Goal: Contribute content: Add original content to the website for others to see

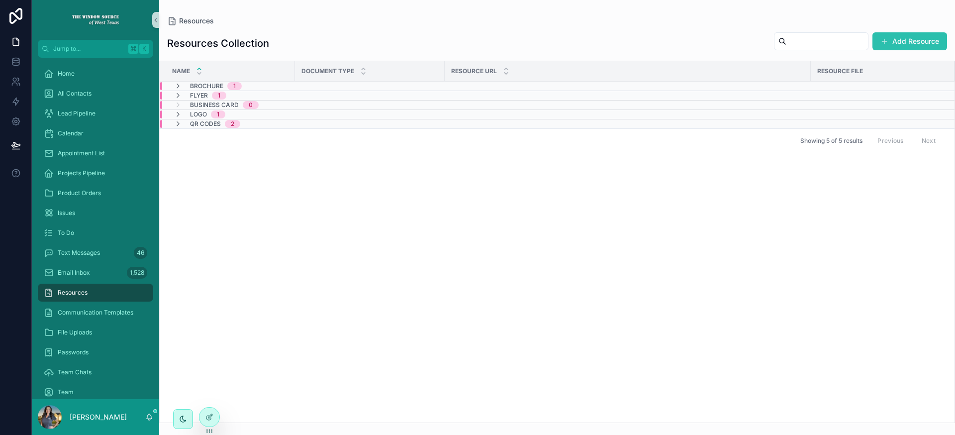
click at [904, 42] on button "Add Resource" at bounding box center [910, 41] width 75 height 18
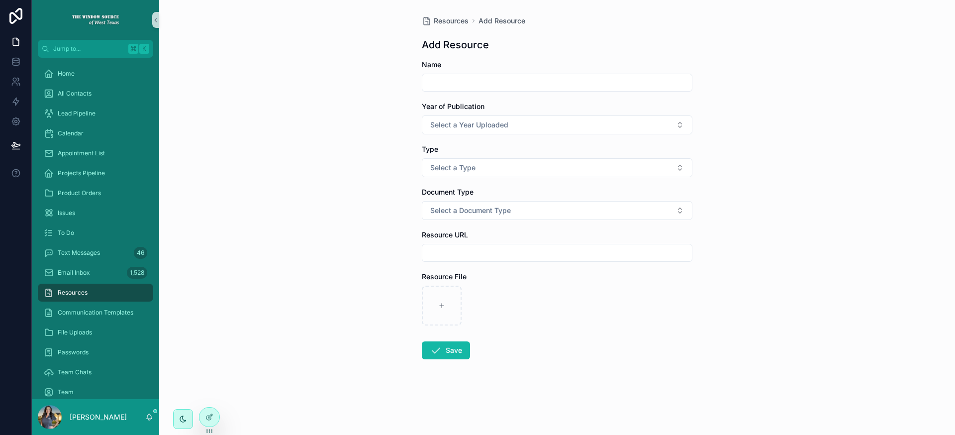
click at [477, 82] on input "scrollable content" at bounding box center [557, 83] width 270 height 14
type input "*"
type input "**********"
click at [496, 123] on span "Select a Year Uploaded" at bounding box center [469, 125] width 78 height 10
click at [492, 181] on div "2025" at bounding box center [557, 179] width 266 height 15
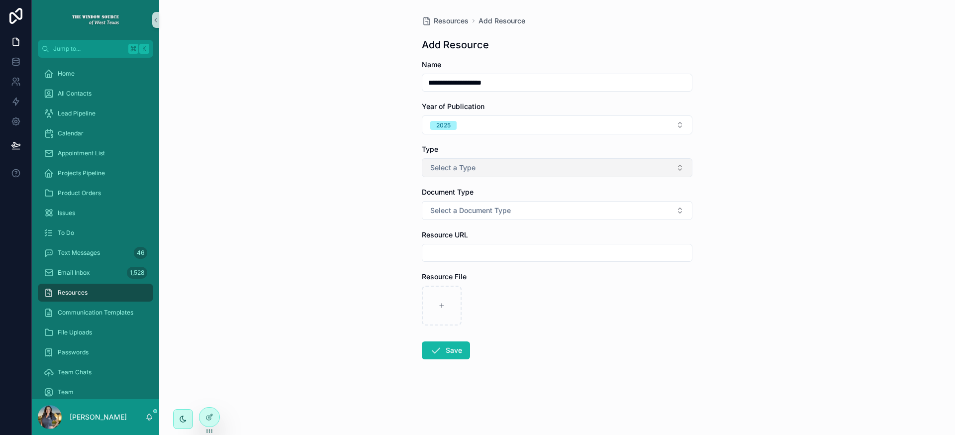
click at [475, 165] on span "Select a Type" at bounding box center [452, 168] width 45 height 10
type input "*"
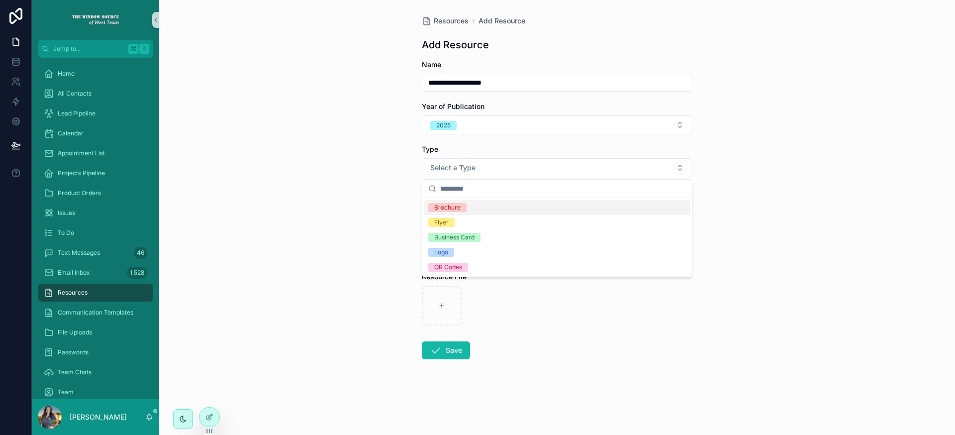
click at [379, 186] on div "**********" at bounding box center [557, 217] width 796 height 435
click at [466, 213] on span "Select a Document Type" at bounding box center [470, 210] width 81 height 10
type input "*"
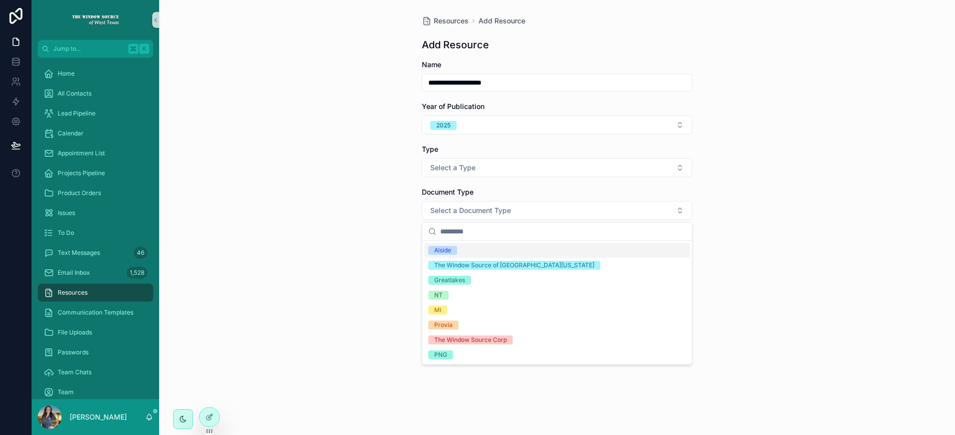
click at [345, 214] on div "**********" at bounding box center [557, 217] width 796 height 435
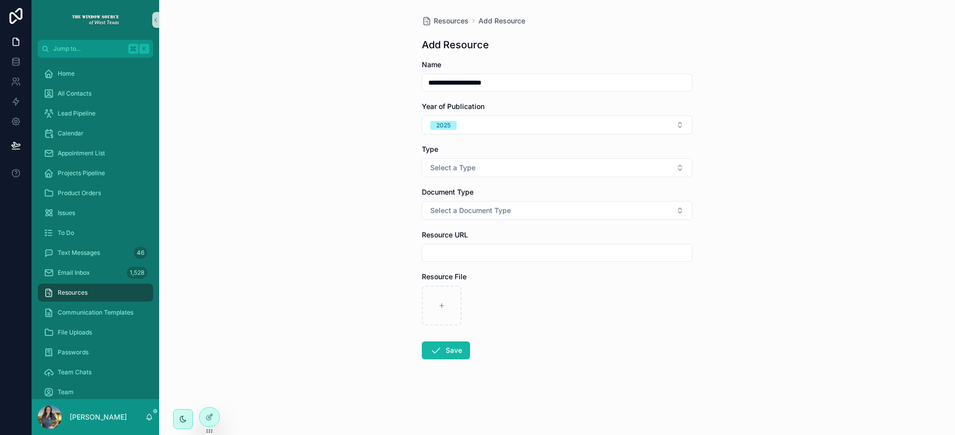
click at [507, 253] on input "scrollable content" at bounding box center [557, 253] width 270 height 14
click at [381, 244] on div "**********" at bounding box center [557, 217] width 796 height 435
click at [469, 252] on input "scrollable content" at bounding box center [557, 253] width 270 height 14
paste input "**********"
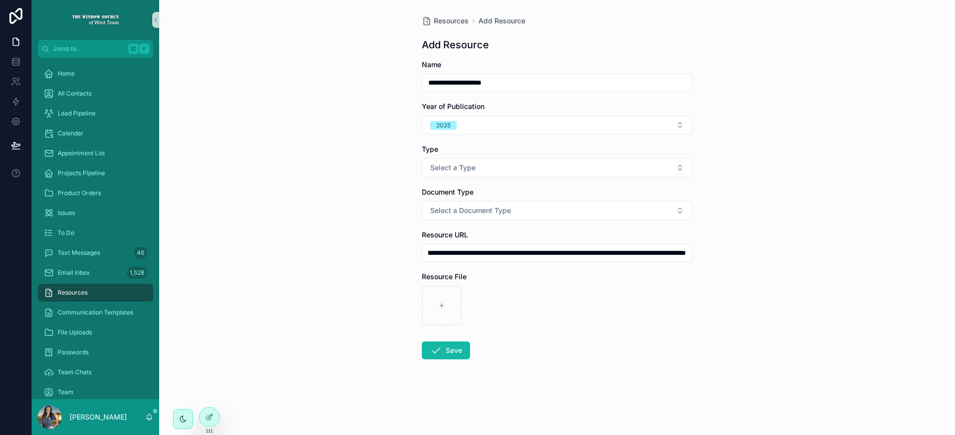
type input "**********"
click at [554, 294] on div "scrollable content" at bounding box center [557, 306] width 271 height 40
click at [437, 320] on div "scrollable content" at bounding box center [442, 306] width 40 height 40
type input "**********"
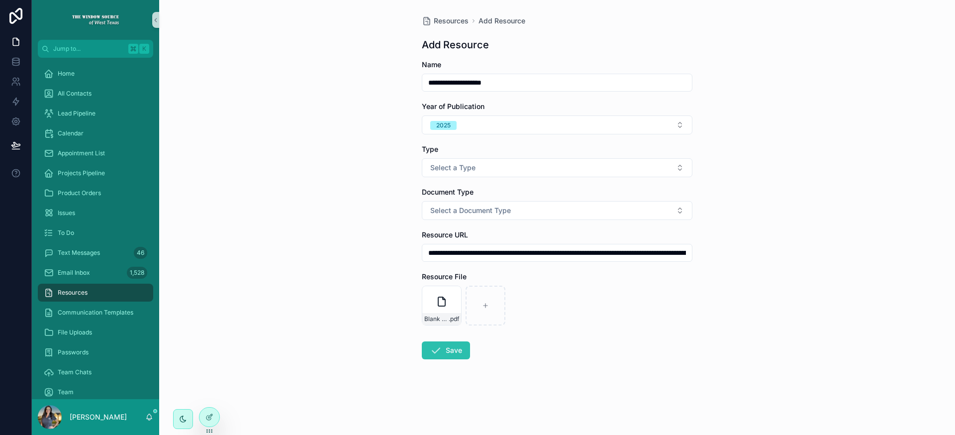
click at [447, 351] on button "Save" at bounding box center [446, 350] width 48 height 18
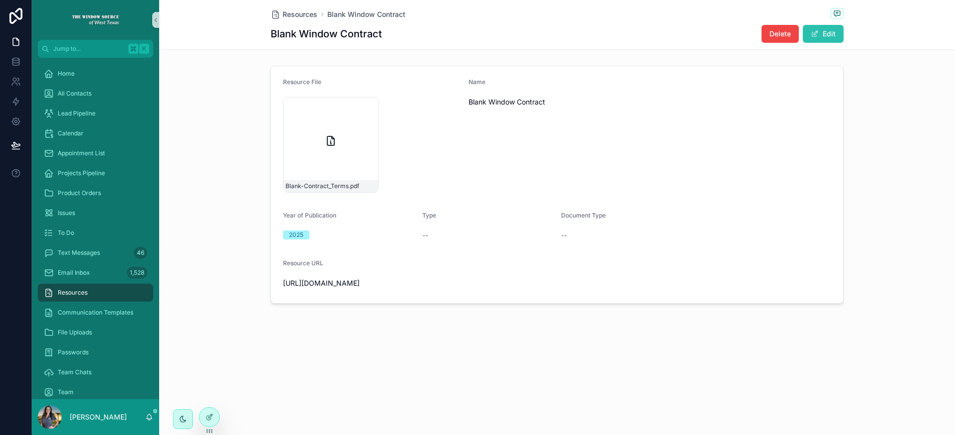
click at [833, 34] on button "Edit" at bounding box center [823, 34] width 41 height 18
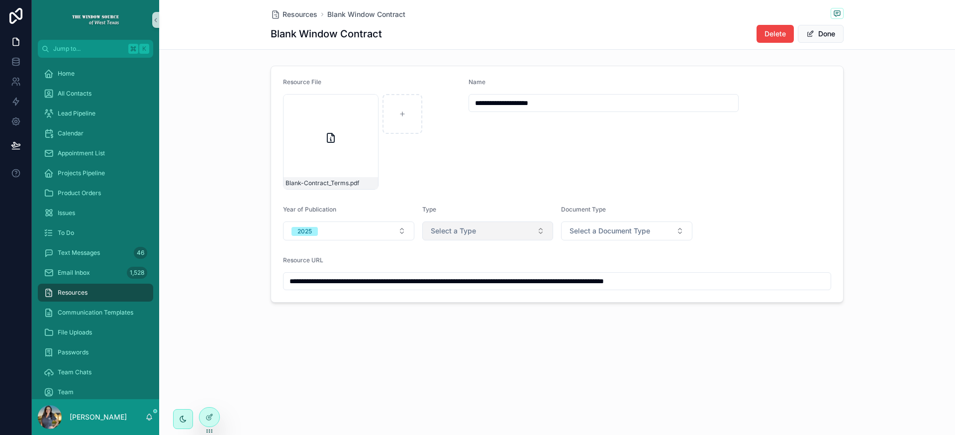
click at [488, 232] on button "Select a Type" at bounding box center [487, 230] width 131 height 19
type input "*"
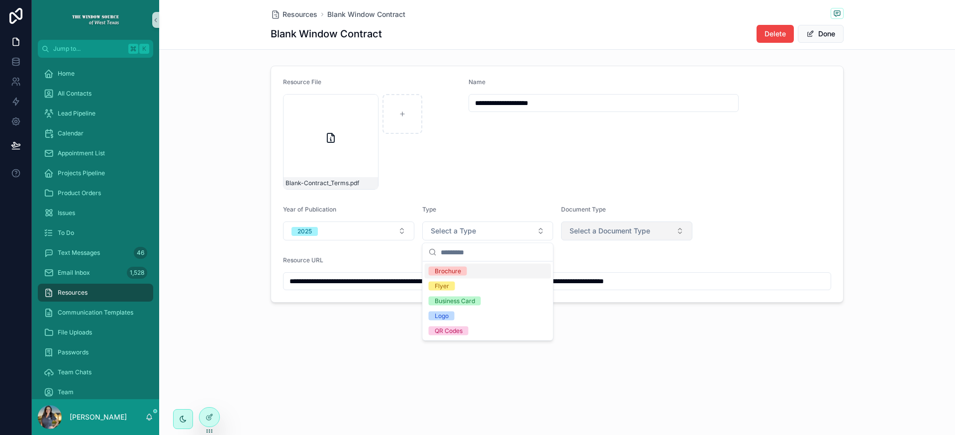
click at [580, 230] on span "Select a Document Type" at bounding box center [610, 231] width 81 height 10
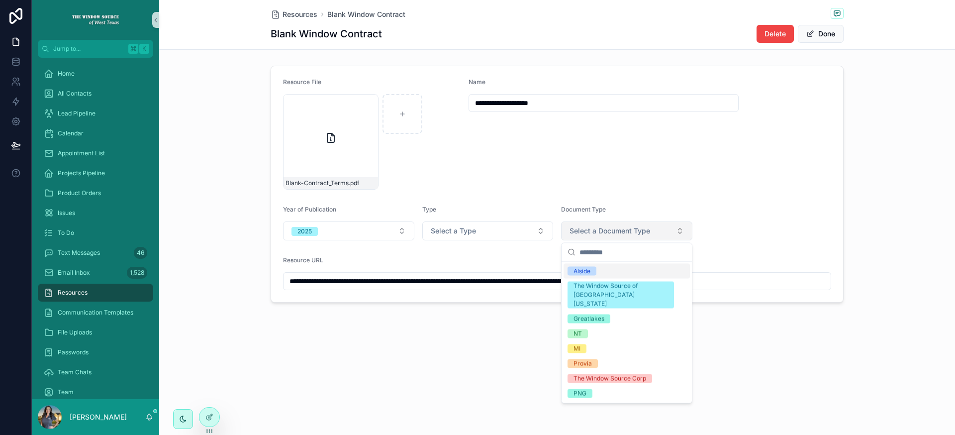
type input "*"
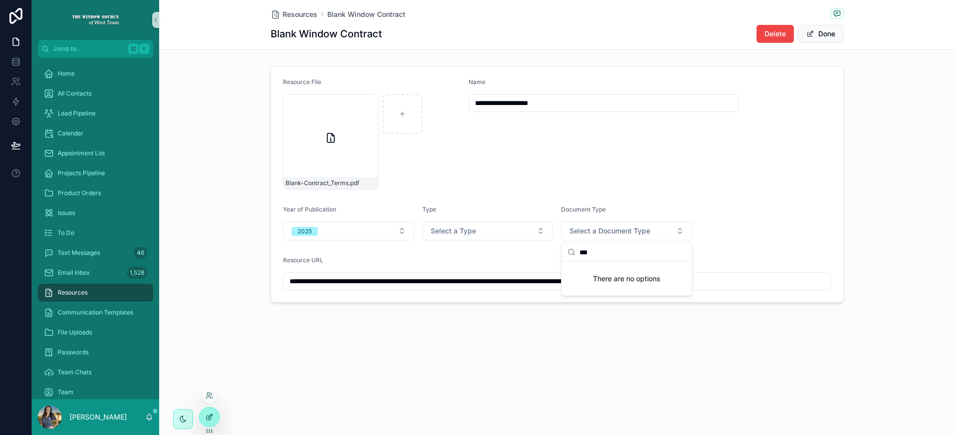
type input "***"
click at [213, 413] on icon at bounding box center [209, 417] width 8 height 8
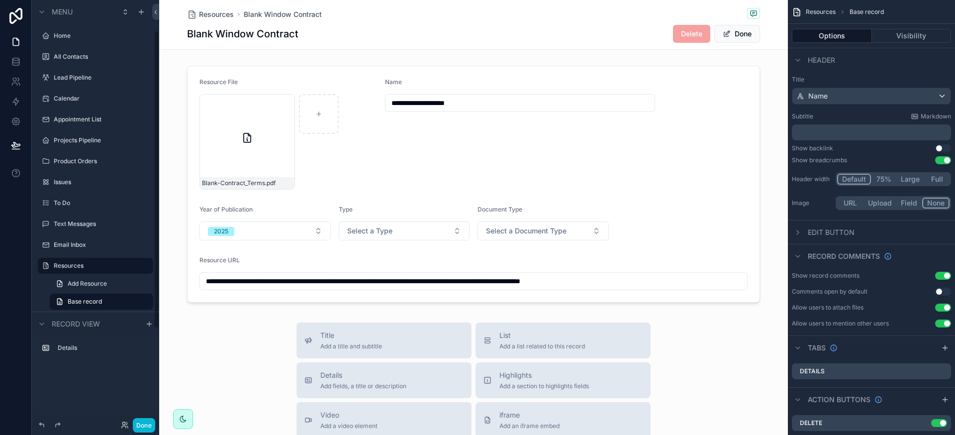
scroll to position [43, 0]
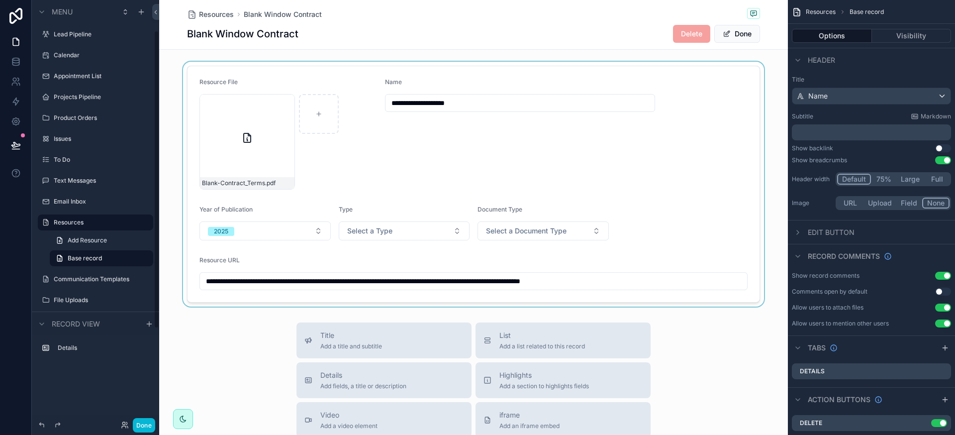
click at [310, 233] on div "scrollable content" at bounding box center [473, 184] width 629 height 245
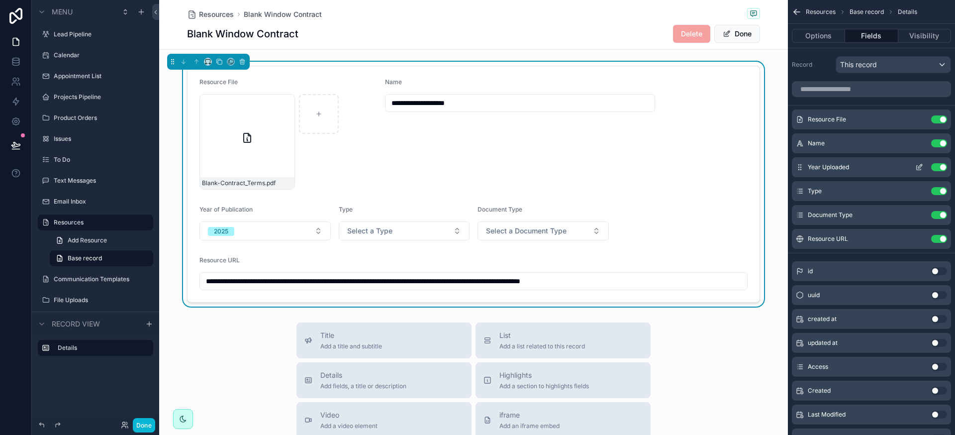
click at [921, 167] on icon "scrollable content" at bounding box center [919, 167] width 8 height 8
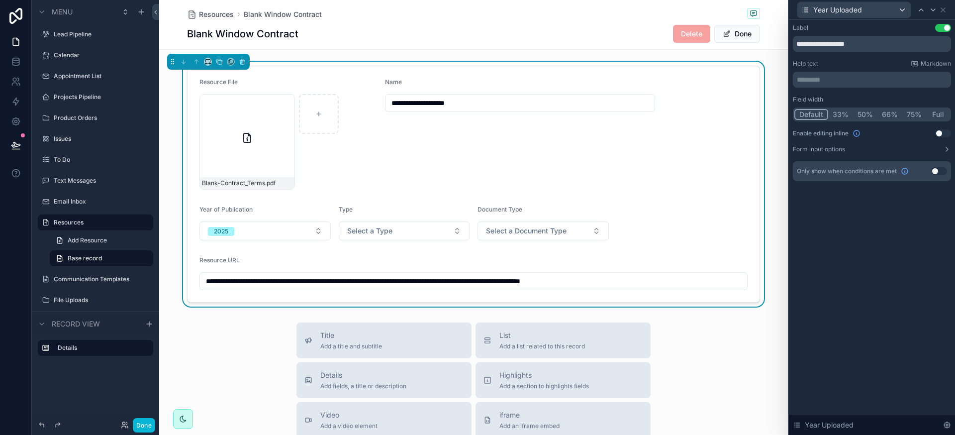
click at [943, 137] on button "Use setting" at bounding box center [943, 133] width 16 height 8
click at [893, 21] on div "**********" at bounding box center [872, 112] width 166 height 185
click at [892, 14] on div "Year Uploaded" at bounding box center [854, 10] width 113 height 16
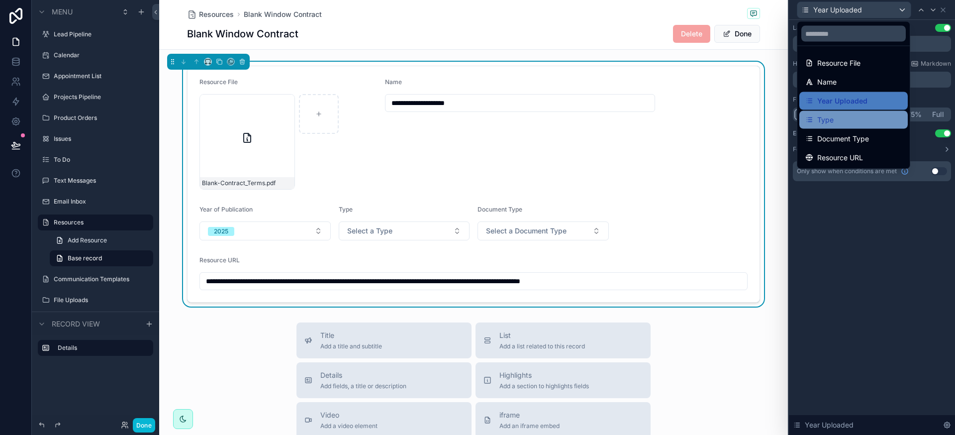
click at [866, 125] on div "Type" at bounding box center [853, 120] width 97 height 12
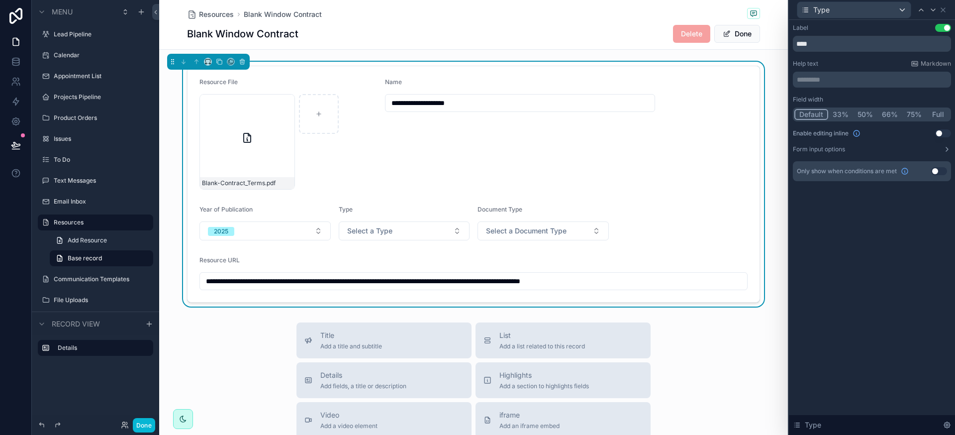
click at [943, 137] on div "Field width Default 33% 50% 66% 75% Full Enable editing inline Use setting Form…" at bounding box center [872, 125] width 158 height 58
click at [945, 133] on button "Use setting" at bounding box center [943, 133] width 16 height 8
click at [881, 11] on div "Type" at bounding box center [854, 10] width 113 height 16
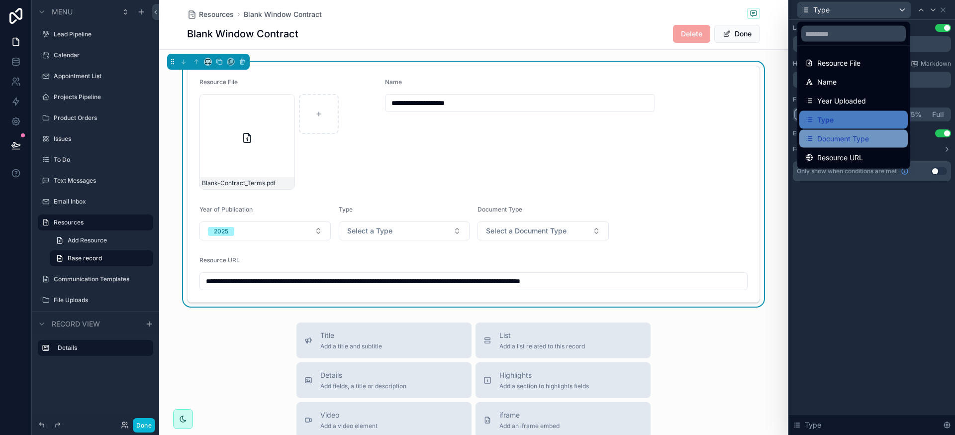
click at [858, 141] on span "Document Type" at bounding box center [843, 139] width 52 height 12
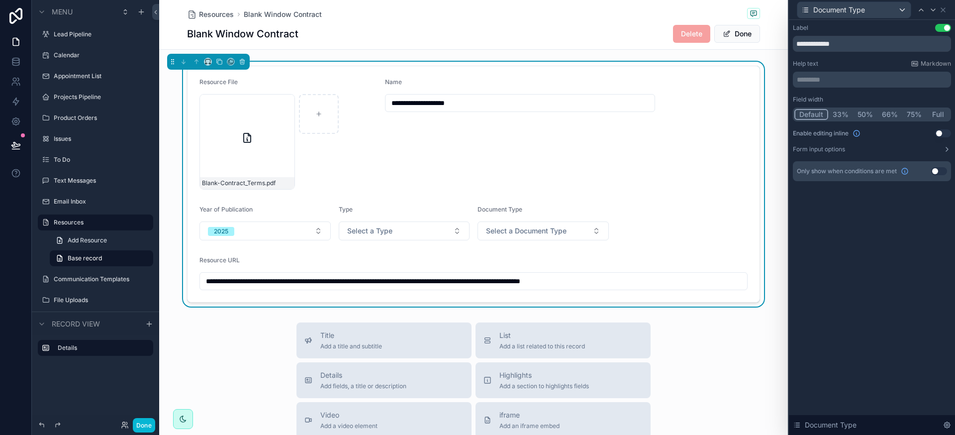
click at [946, 134] on button "Use setting" at bounding box center [943, 133] width 16 height 8
click at [841, 11] on span "Document Type" at bounding box center [839, 10] width 52 height 10
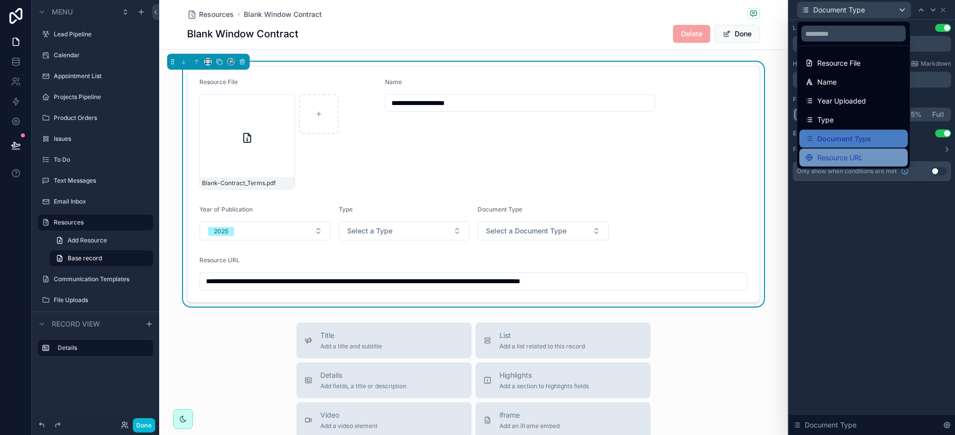
click at [845, 158] on span "Resource URL" at bounding box center [840, 158] width 46 height 12
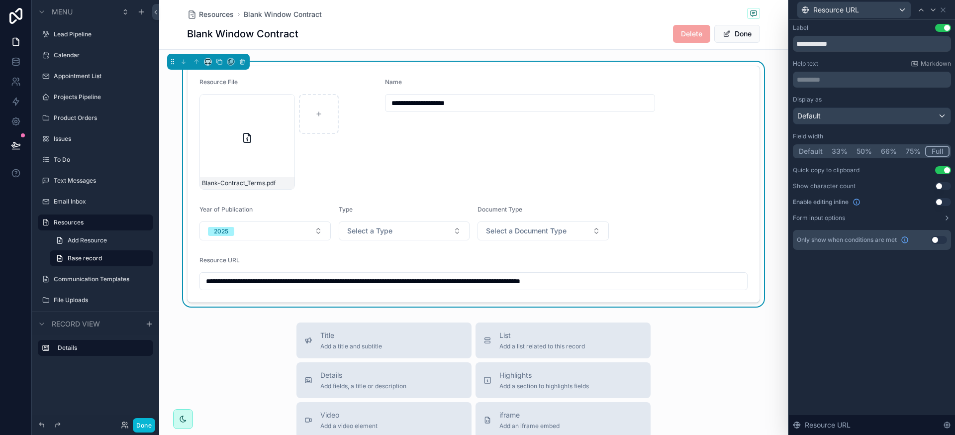
click at [944, 202] on button "Use setting" at bounding box center [943, 202] width 16 height 8
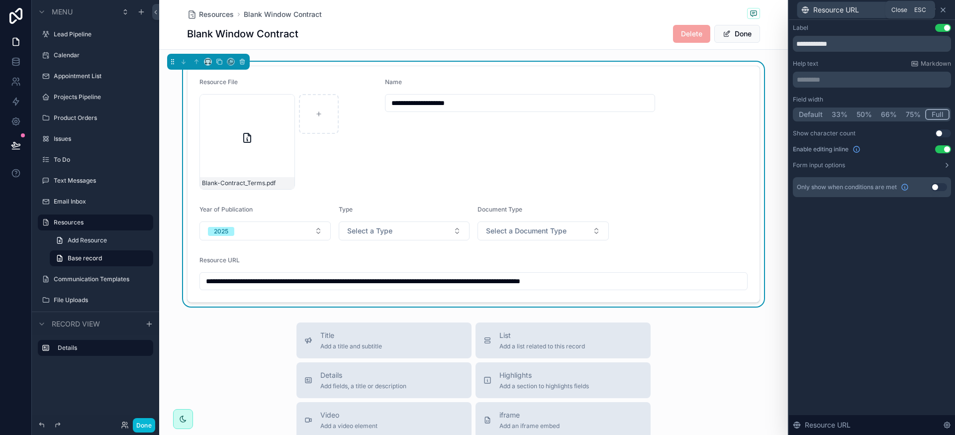
click at [943, 11] on icon at bounding box center [943, 10] width 8 height 8
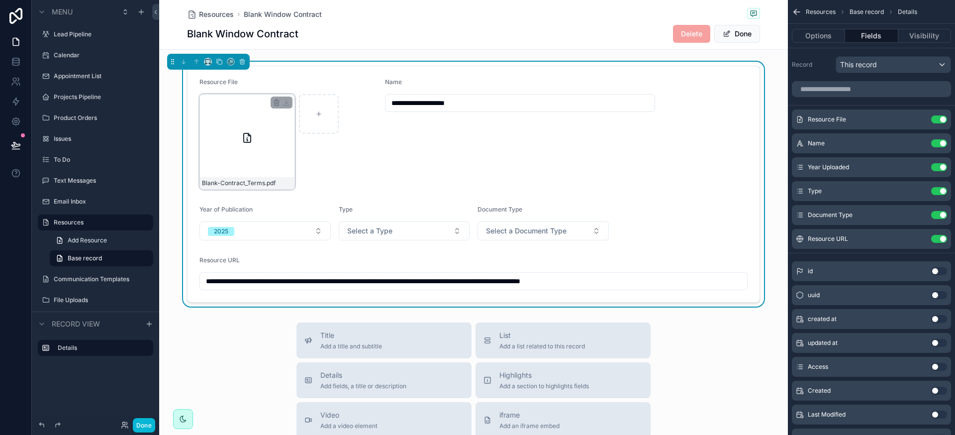
click at [249, 154] on div "Blank-Contract_Terms .pdf" at bounding box center [248, 142] width 96 height 96
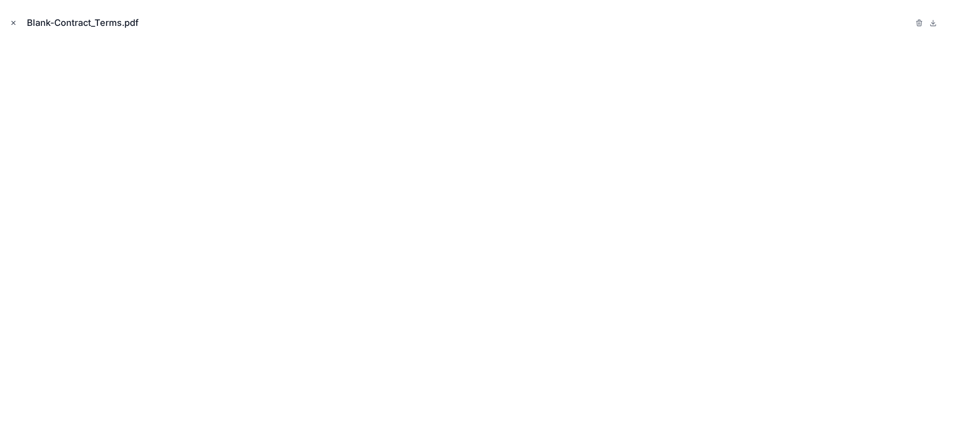
click at [13, 20] on icon "Close modal" at bounding box center [13, 22] width 7 height 7
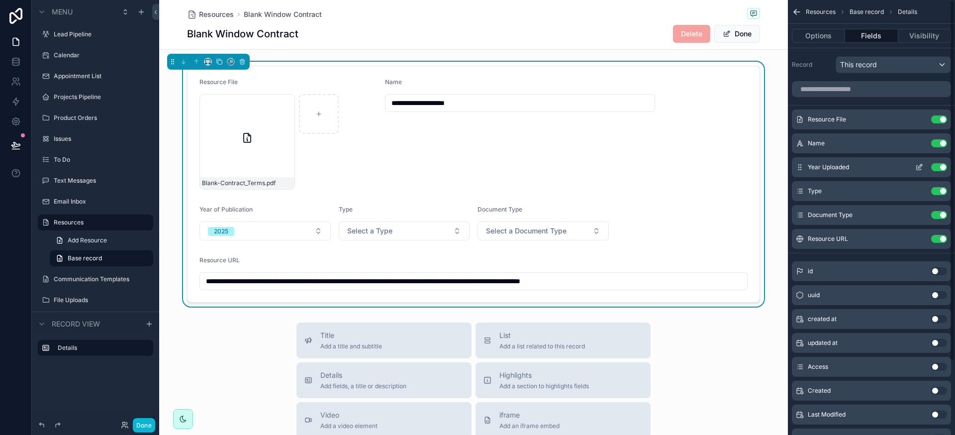
click at [922, 169] on icon "scrollable content" at bounding box center [919, 167] width 8 height 8
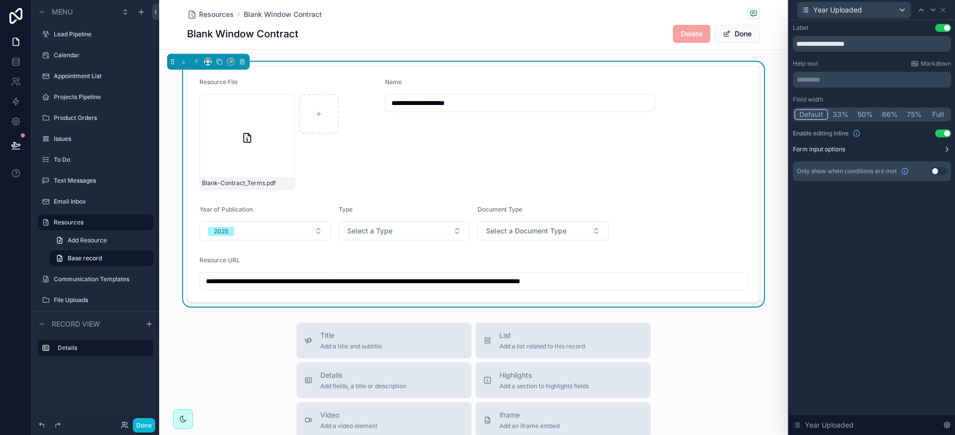
click at [945, 150] on icon at bounding box center [947, 149] width 8 height 8
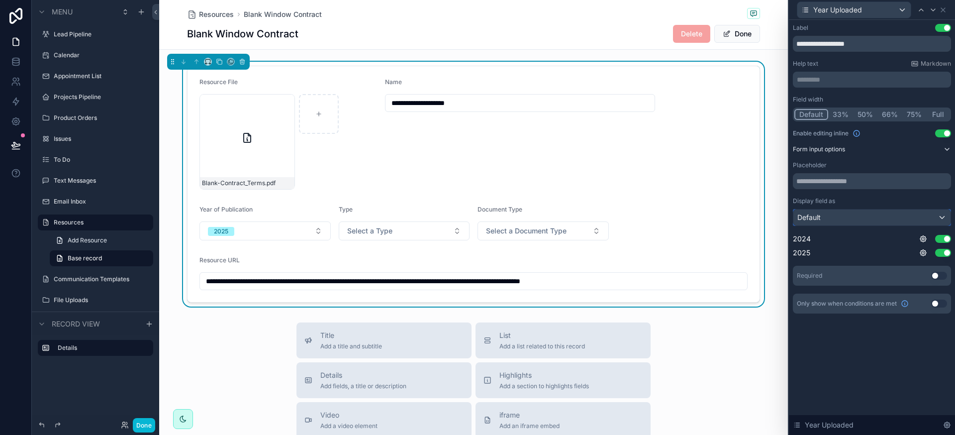
click at [940, 217] on div "Default" at bounding box center [872, 217] width 157 height 16
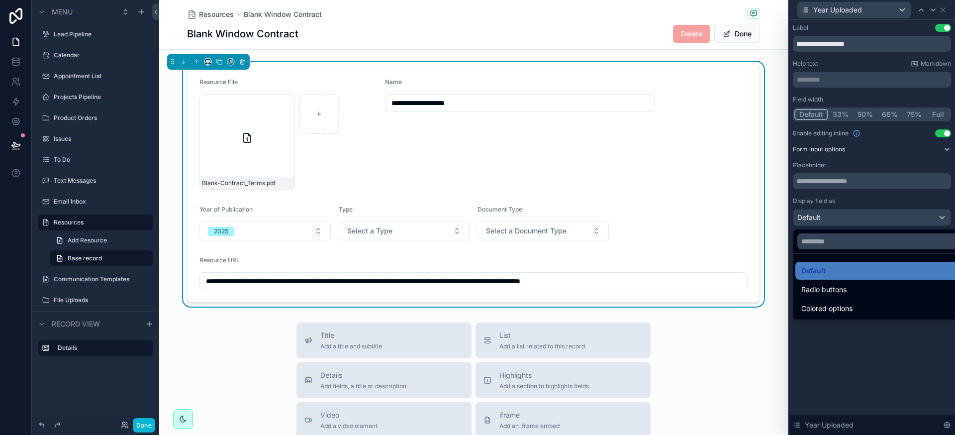
click at [940, 217] on div at bounding box center [872, 217] width 166 height 435
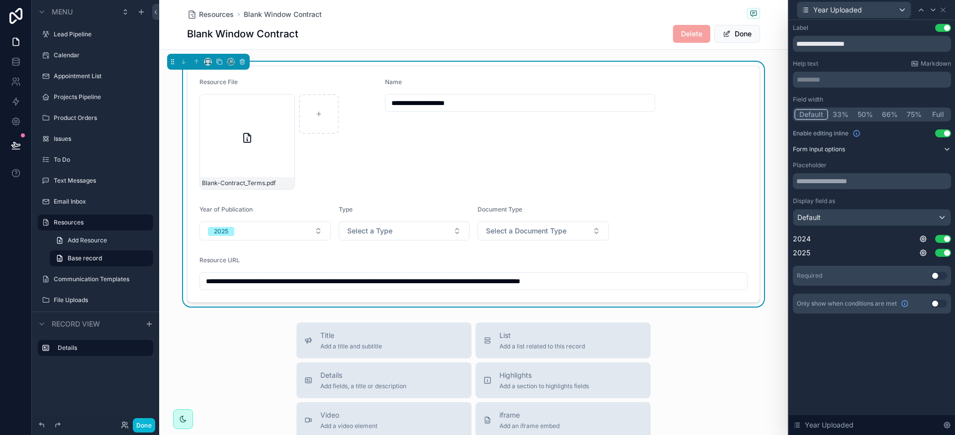
click at [945, 150] on icon at bounding box center [947, 149] width 8 height 8
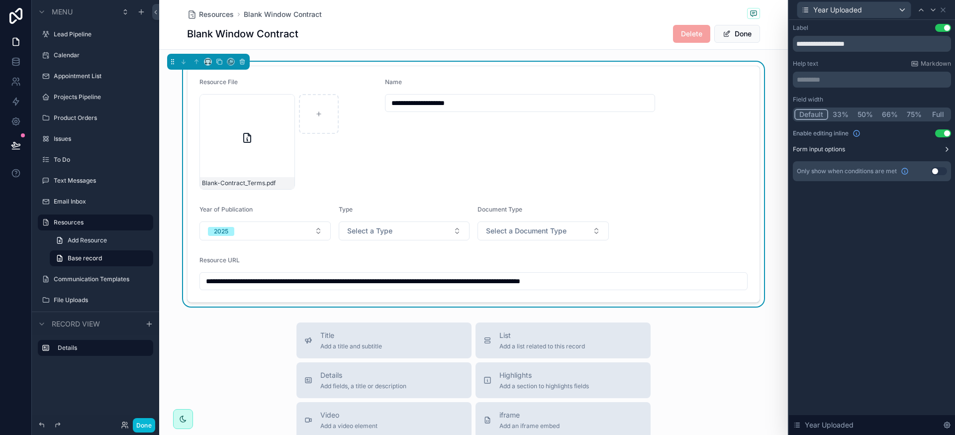
click at [945, 150] on icon at bounding box center [947, 149] width 8 height 8
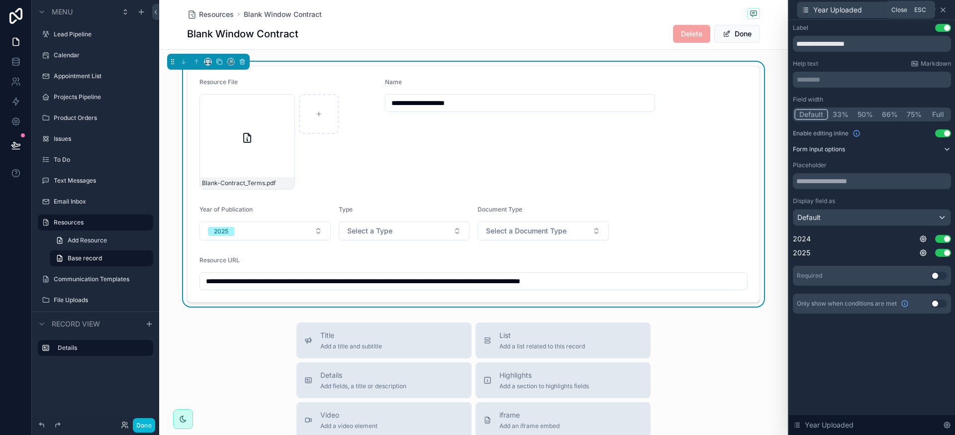
click at [945, 12] on icon at bounding box center [943, 10] width 8 height 8
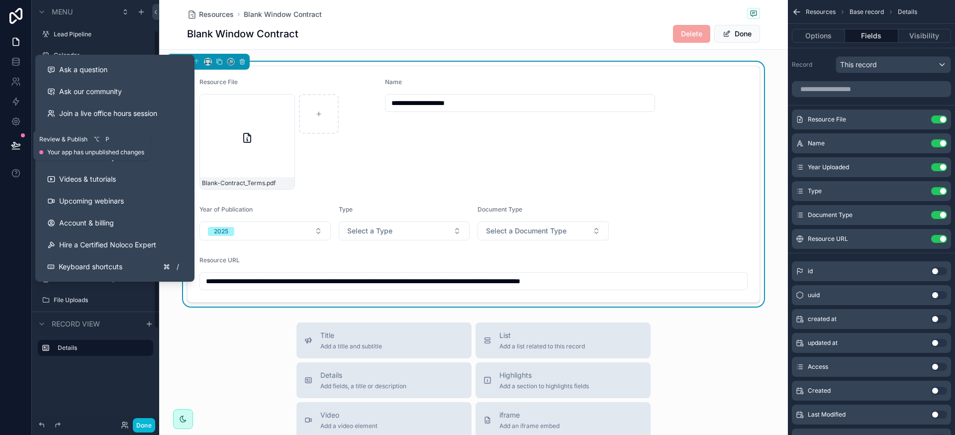
click at [9, 136] on button at bounding box center [16, 145] width 22 height 28
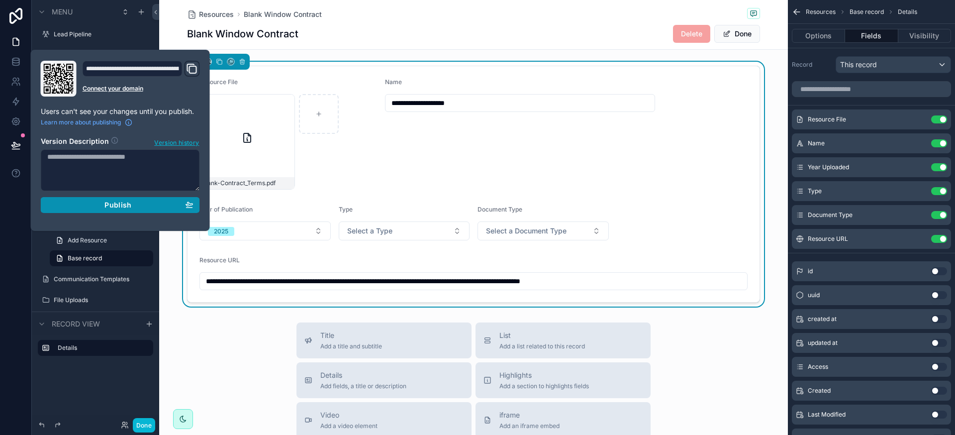
click at [153, 203] on div "Publish" at bounding box center [120, 204] width 146 height 9
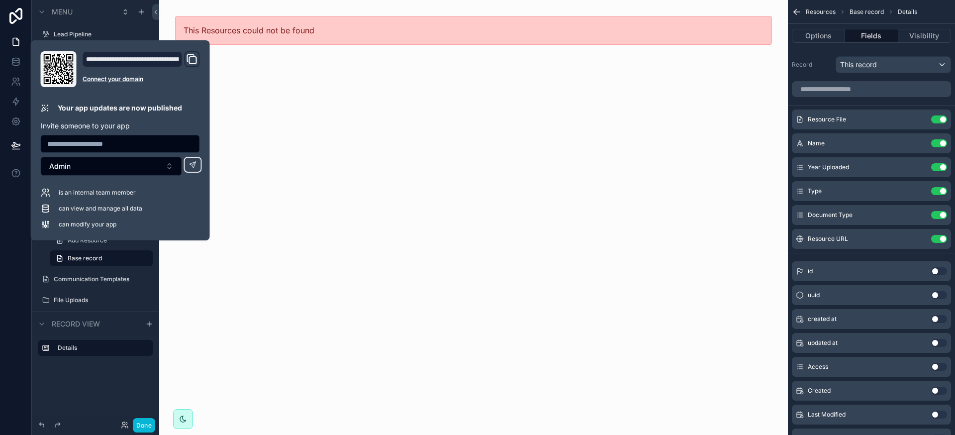
click at [243, 81] on div "This Resources could not be found" at bounding box center [473, 217] width 629 height 435
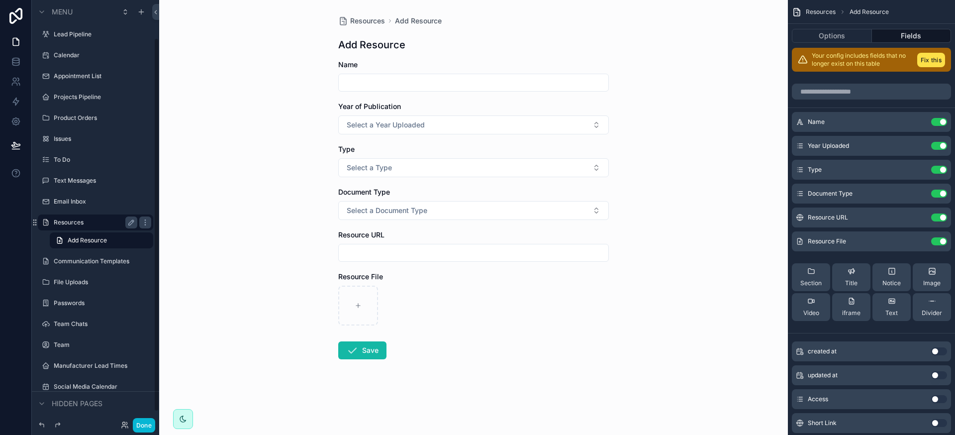
click at [85, 219] on label "Resources" at bounding box center [94, 222] width 80 height 8
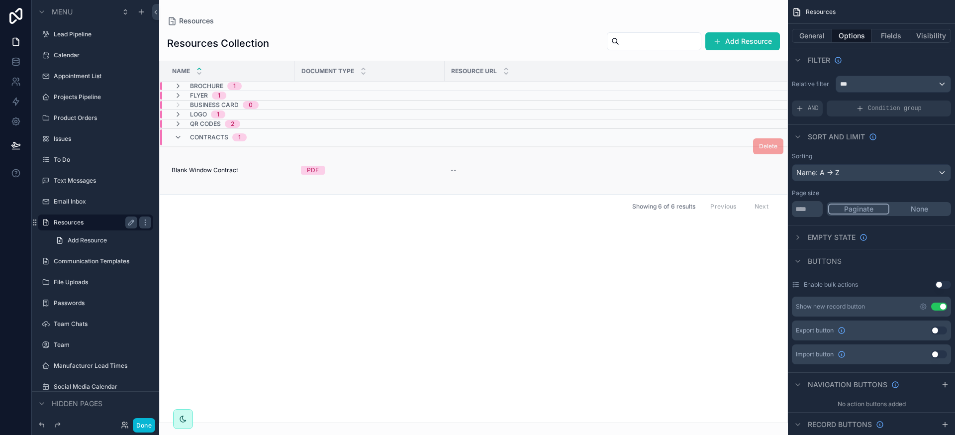
click at [267, 172] on div "Blank Window Contract Blank Window Contract" at bounding box center [230, 170] width 117 height 8
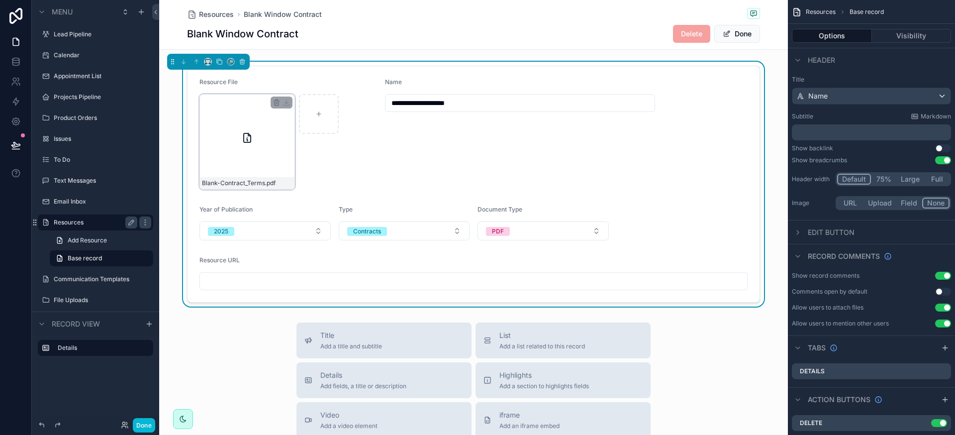
click at [242, 148] on div "Blank-Contract_Terms .pdf" at bounding box center [248, 142] width 96 height 96
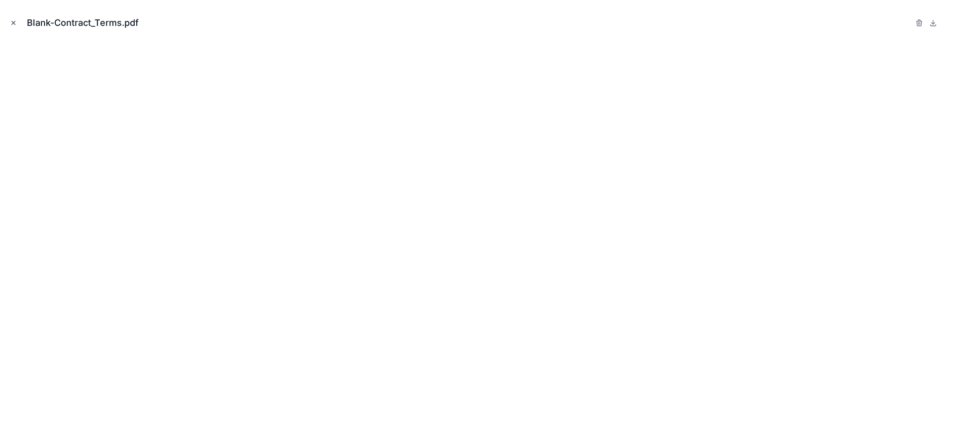
click at [15, 25] on icon "Close modal" at bounding box center [13, 22] width 7 height 7
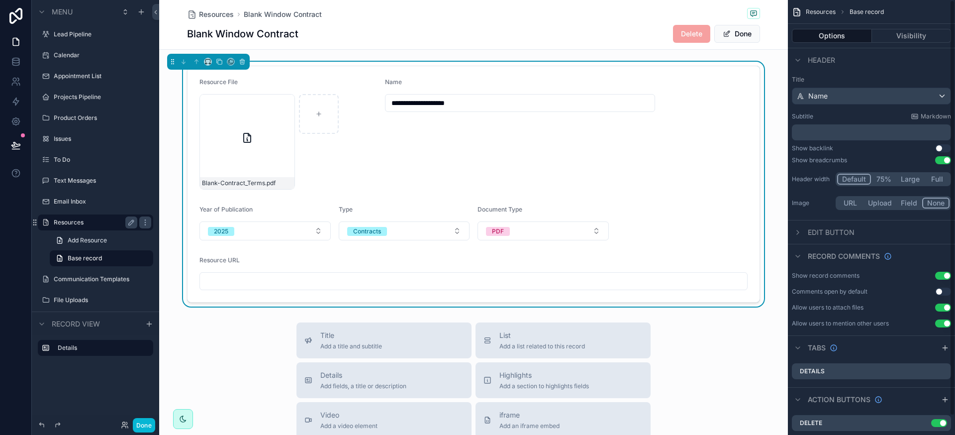
drag, startPoint x: 726, startPoint y: 340, endPoint x: 577, endPoint y: 140, distance: 248.9
click at [520, 23] on div "Resources Blank Window Contract Blank Window Contract Delete Done" at bounding box center [473, 24] width 573 height 49
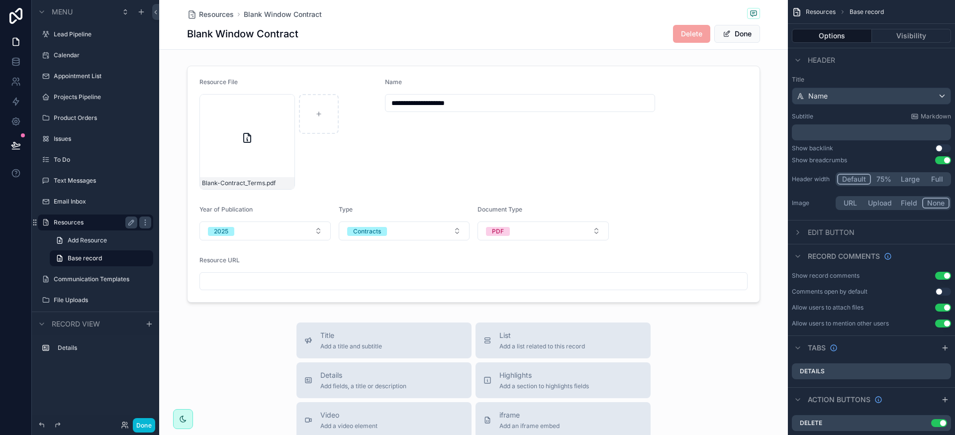
click at [928, 235] on div "Edit button" at bounding box center [871, 232] width 167 height 24
click at [848, 233] on span "Edit button" at bounding box center [831, 232] width 47 height 10
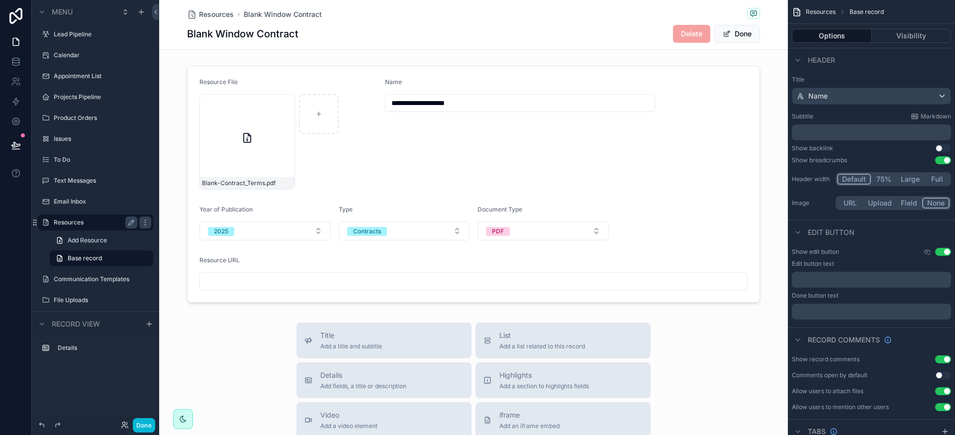
click at [943, 253] on button "Use setting" at bounding box center [943, 252] width 16 height 8
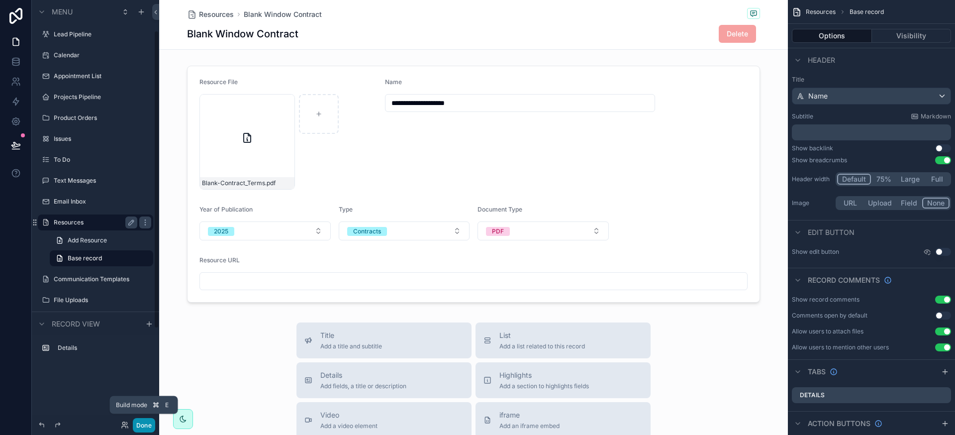
click at [148, 425] on button "Done" at bounding box center [144, 425] width 22 height 14
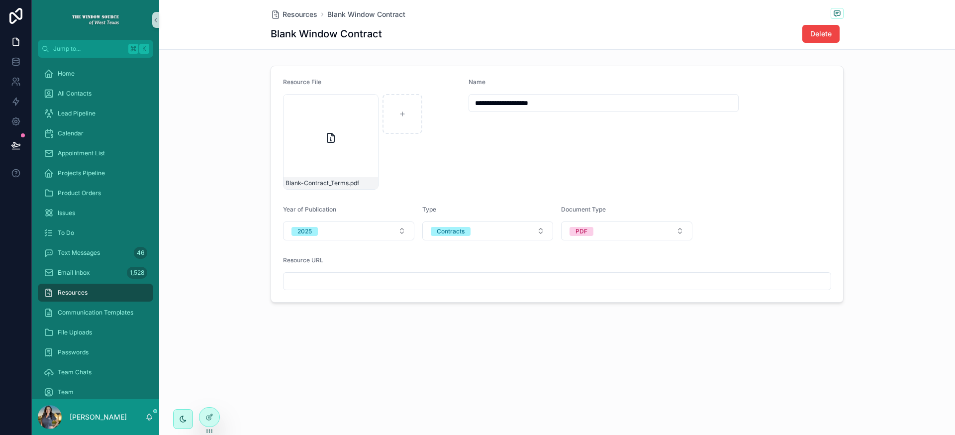
click at [660, 312] on div "**********" at bounding box center [557, 185] width 796 height 370
click at [567, 106] on input "**********" at bounding box center [603, 103] width 269 height 14
click at [628, 231] on button "PDF" at bounding box center [626, 230] width 131 height 19
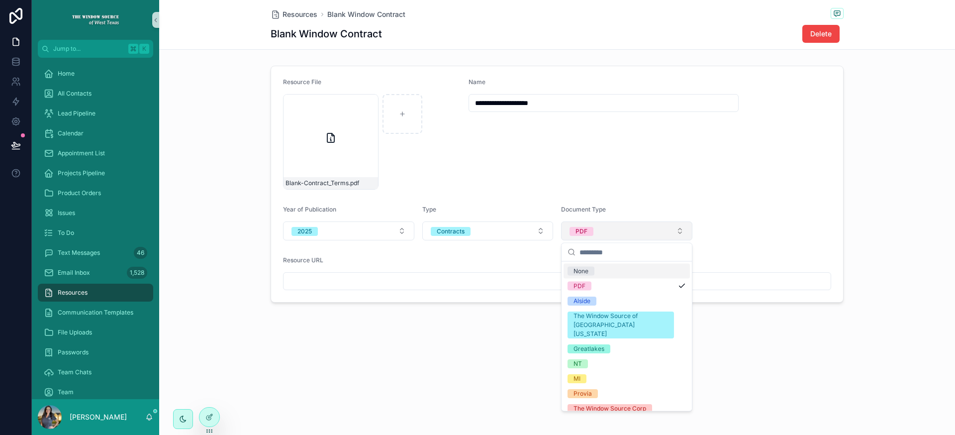
drag, startPoint x: 627, startPoint y: 229, endPoint x: 689, endPoint y: 223, distance: 62.4
click at [628, 229] on button "PDF" at bounding box center [626, 230] width 131 height 19
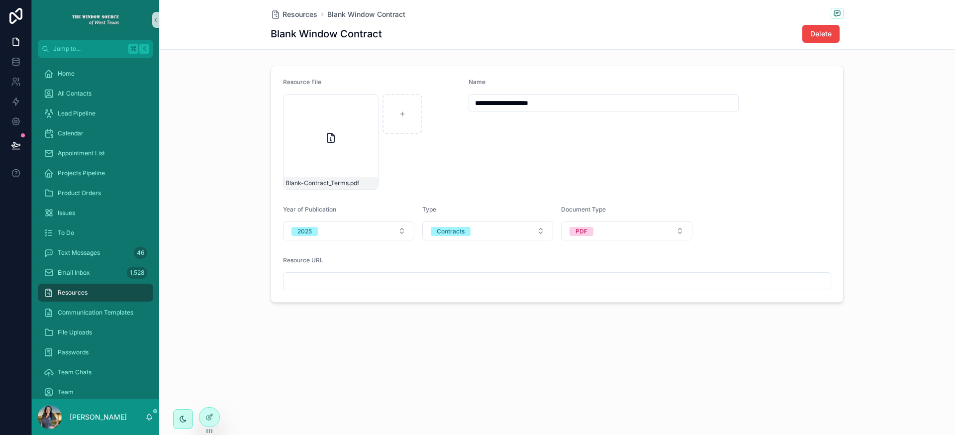
click at [796, 221] on form "**********" at bounding box center [557, 184] width 572 height 236
click at [423, 282] on input "scrollable content" at bounding box center [557, 281] width 547 height 14
type input "**********"
click at [443, 347] on div "**********" at bounding box center [557, 185] width 796 height 370
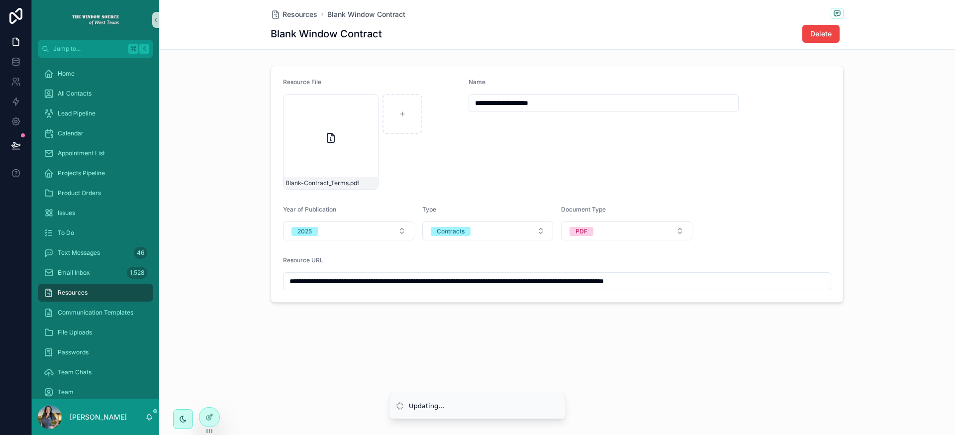
click at [574, 338] on div "**********" at bounding box center [557, 185] width 796 height 370
click at [300, 14] on span "Resources" at bounding box center [300, 14] width 35 height 10
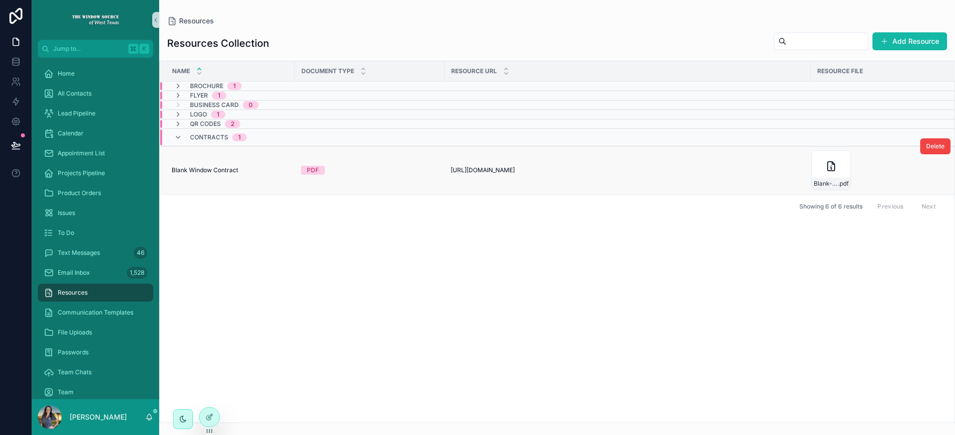
click at [385, 173] on div "PDF" at bounding box center [370, 170] width 138 height 9
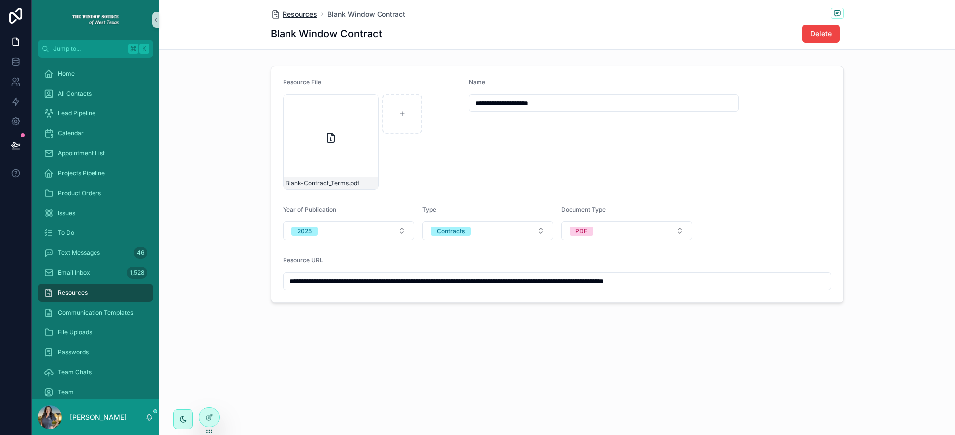
click at [309, 15] on span "Resources" at bounding box center [300, 14] width 35 height 10
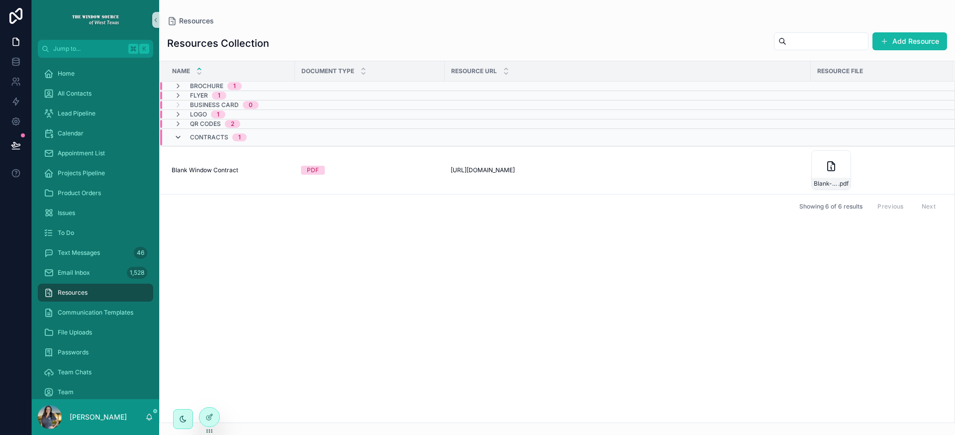
click at [180, 137] on icon "scrollable content" at bounding box center [178, 137] width 8 height 8
click at [614, 339] on div "Name Document Type Resource URL Resource File Brochure 1 Flyer 1 Business Card …" at bounding box center [557, 241] width 795 height 361
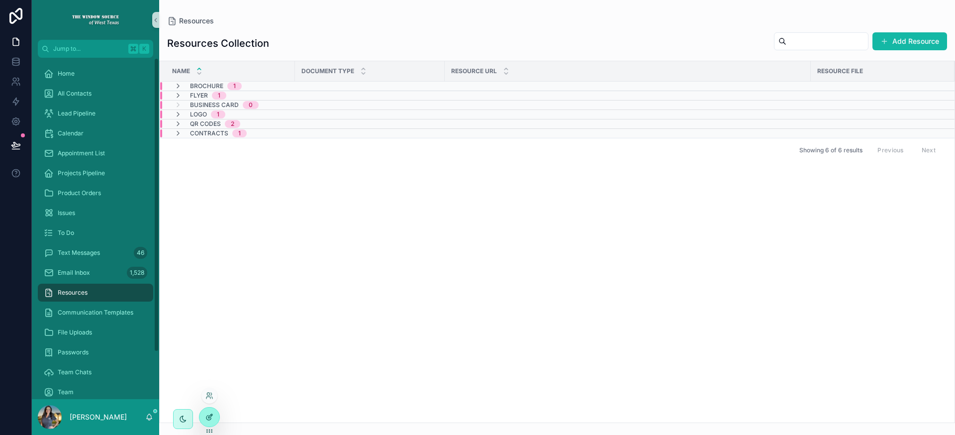
click at [212, 416] on icon at bounding box center [209, 417] width 8 height 8
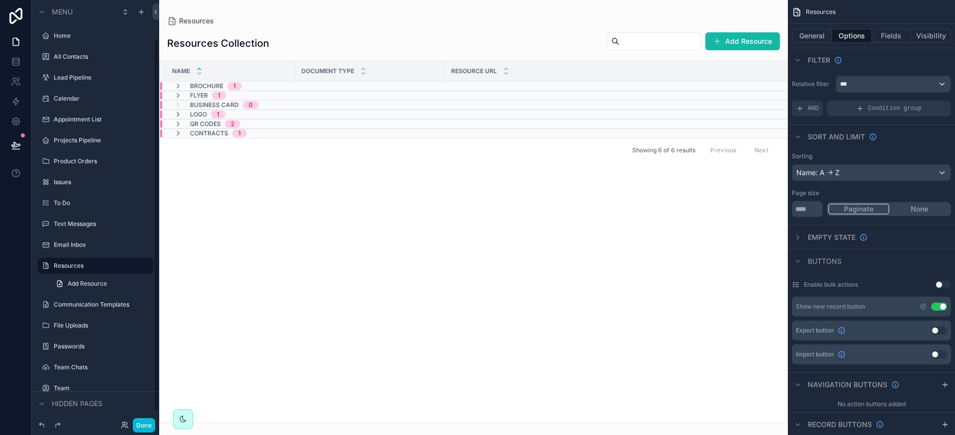
scroll to position [43, 0]
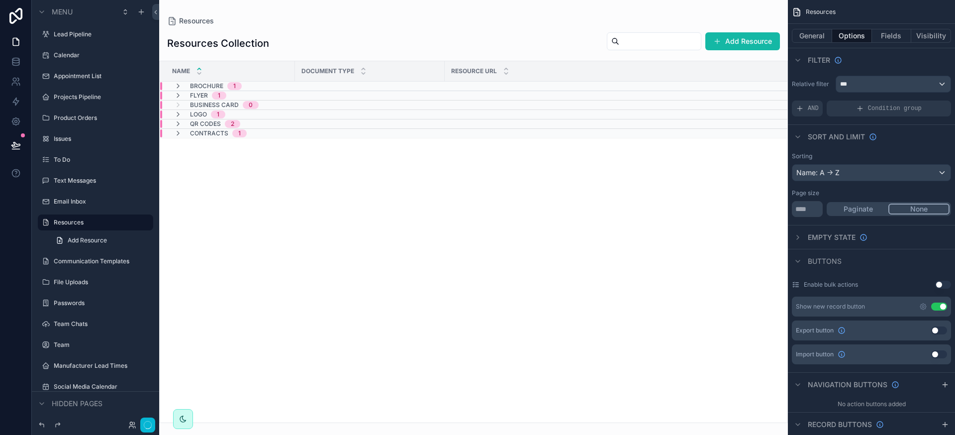
click at [919, 210] on button "None" at bounding box center [919, 208] width 61 height 11
click at [896, 33] on button "Fields" at bounding box center [892, 36] width 40 height 14
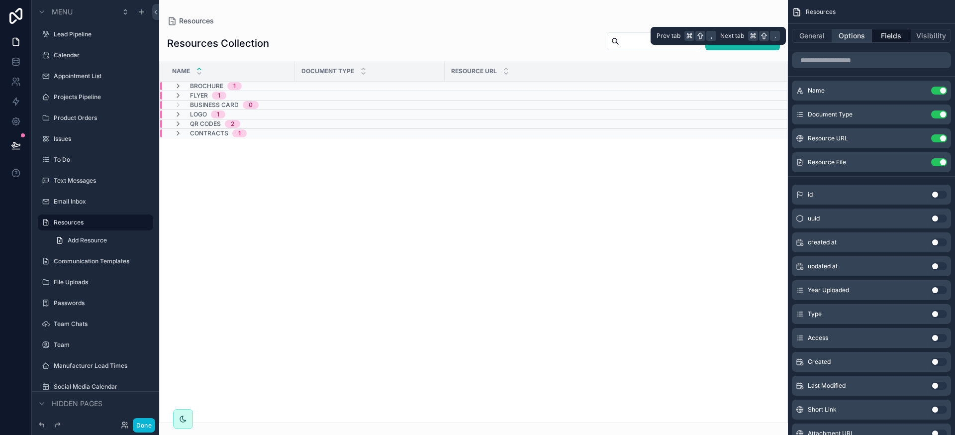
click at [867, 36] on button "Options" at bounding box center [852, 36] width 40 height 14
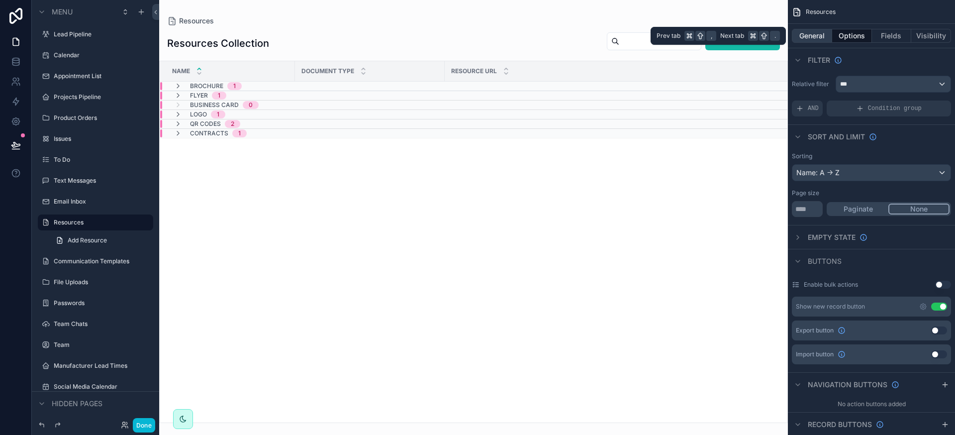
click at [812, 34] on button "General" at bounding box center [812, 36] width 40 height 14
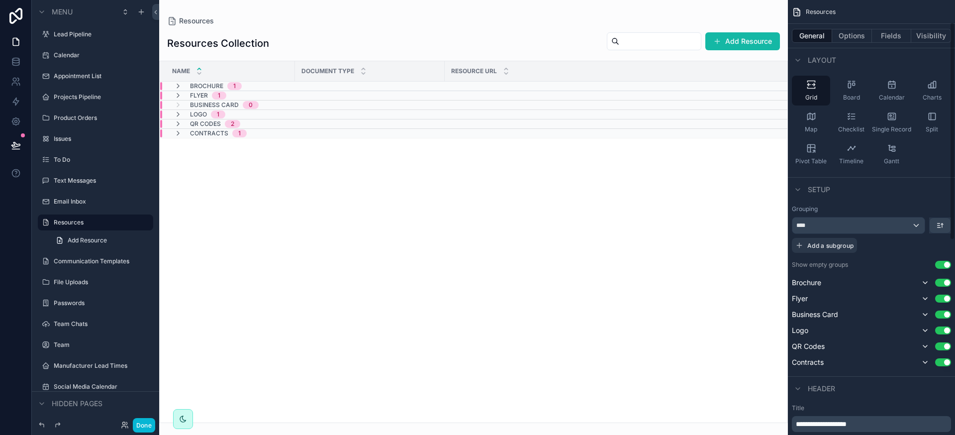
scroll to position [0, 0]
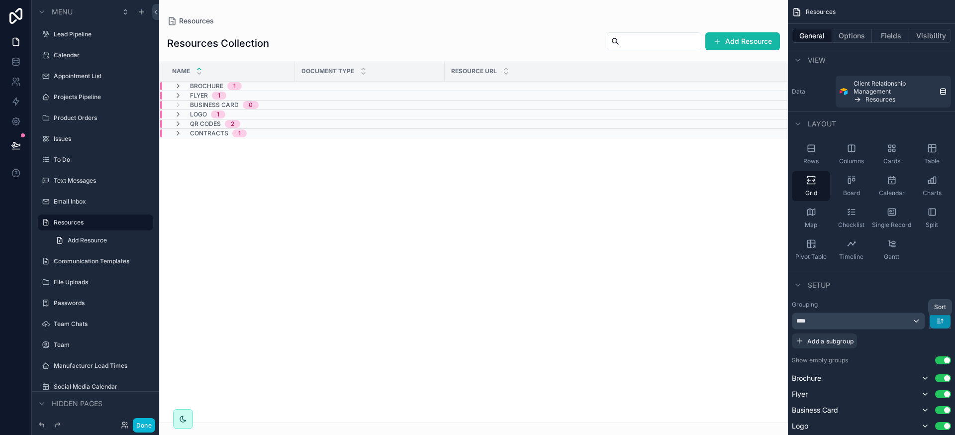
click at [942, 322] on icon "scrollable content" at bounding box center [940, 321] width 8 height 8
click at [932, 344] on span "First -> Last" at bounding box center [922, 343] width 40 height 12
click at [939, 322] on icon "scrollable content" at bounding box center [940, 321] width 8 height 8
click at [928, 359] on span "Last -> First" at bounding box center [921, 362] width 38 height 12
click at [937, 324] on icon "scrollable content" at bounding box center [940, 321] width 8 height 8
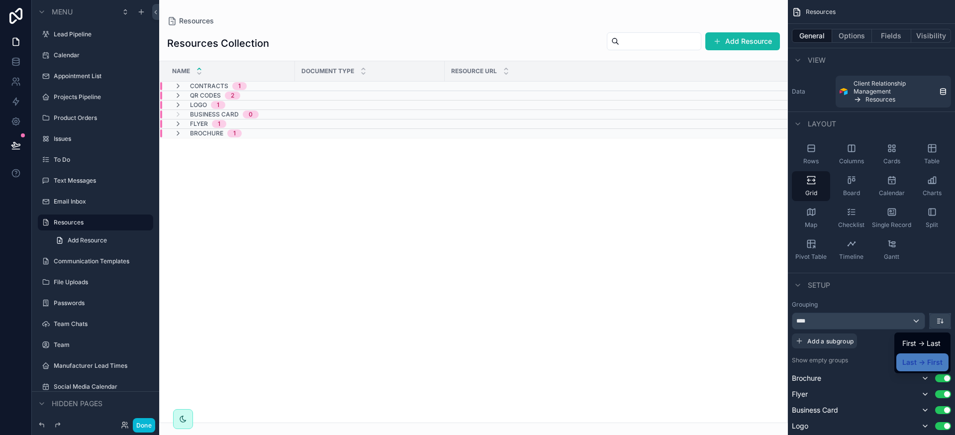
click at [898, 297] on div "scrollable content" at bounding box center [477, 217] width 955 height 435
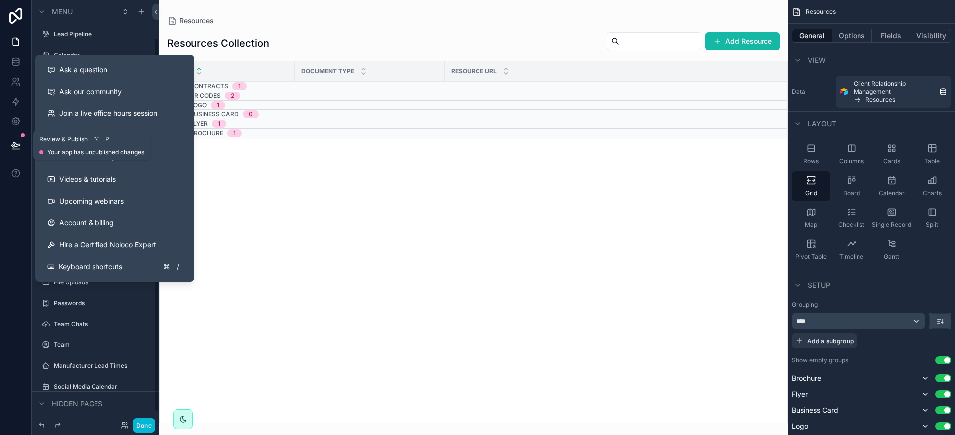
click at [10, 142] on button at bounding box center [16, 145] width 22 height 28
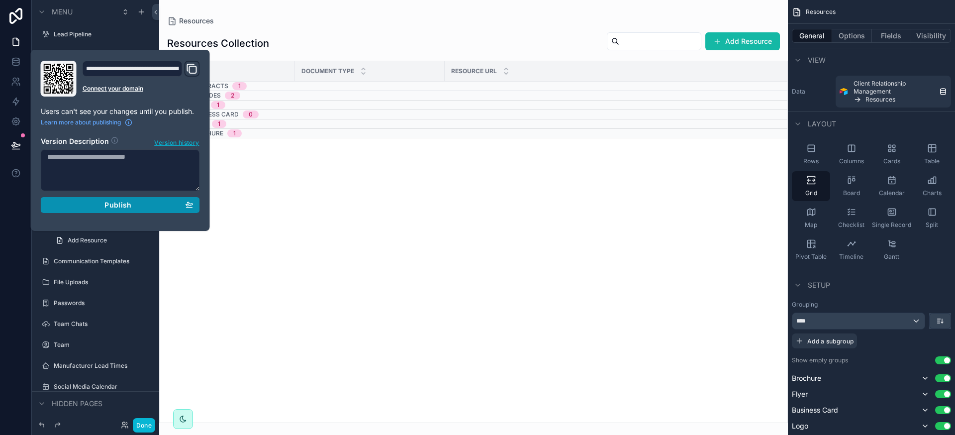
click at [127, 211] on button "Publish" at bounding box center [120, 205] width 159 height 16
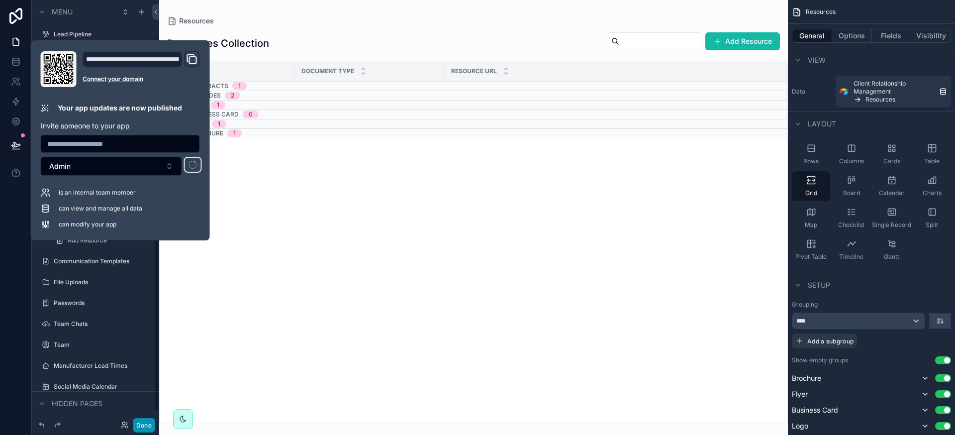
click at [141, 422] on button "Done" at bounding box center [144, 425] width 22 height 14
